Goal: Use online tool/utility: Utilize a website feature to perform a specific function

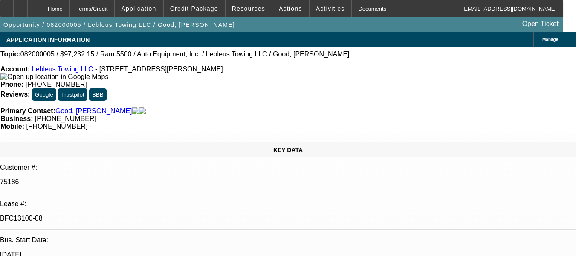
select select "0"
select select "2"
select select "0.1"
select select "0"
select select "2"
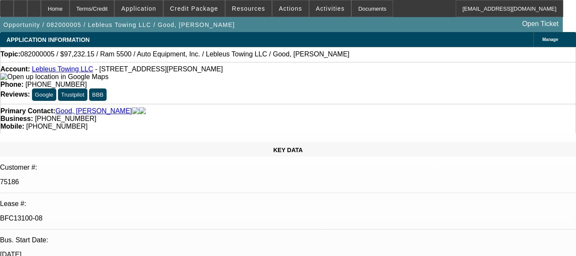
select select "0.1"
select select "2"
select select "0.1"
select select "1"
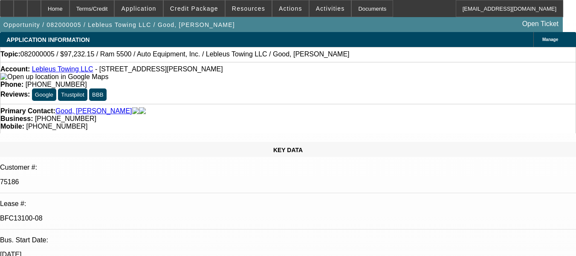
select select "2"
select select "4"
select select "1"
select select "2"
select select "4"
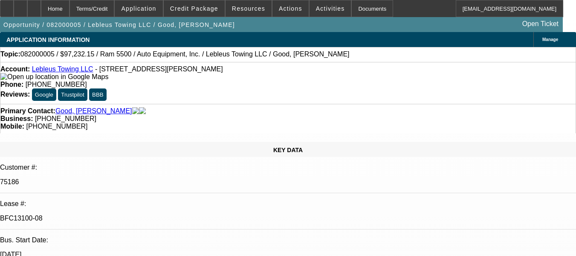
select select "1"
select select "2"
select select "4"
